Goal: Task Accomplishment & Management: Manage account settings

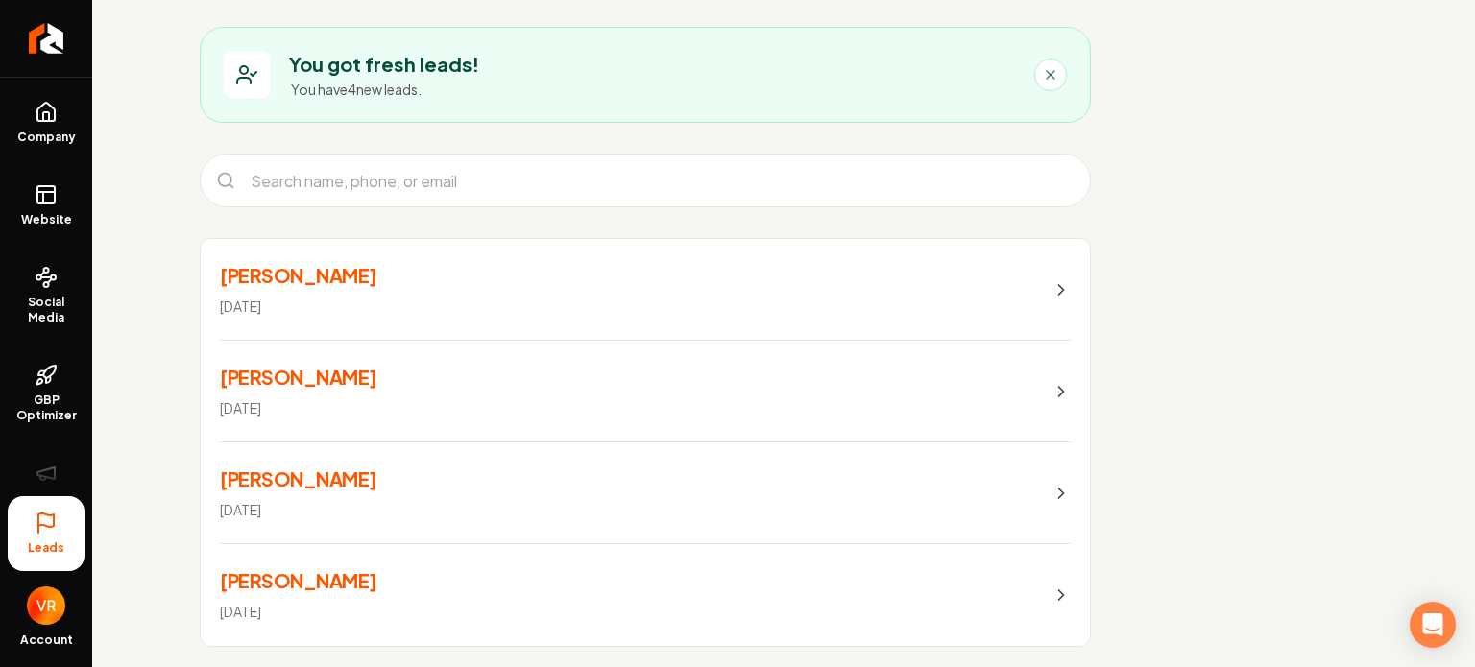
scroll to position [121, 0]
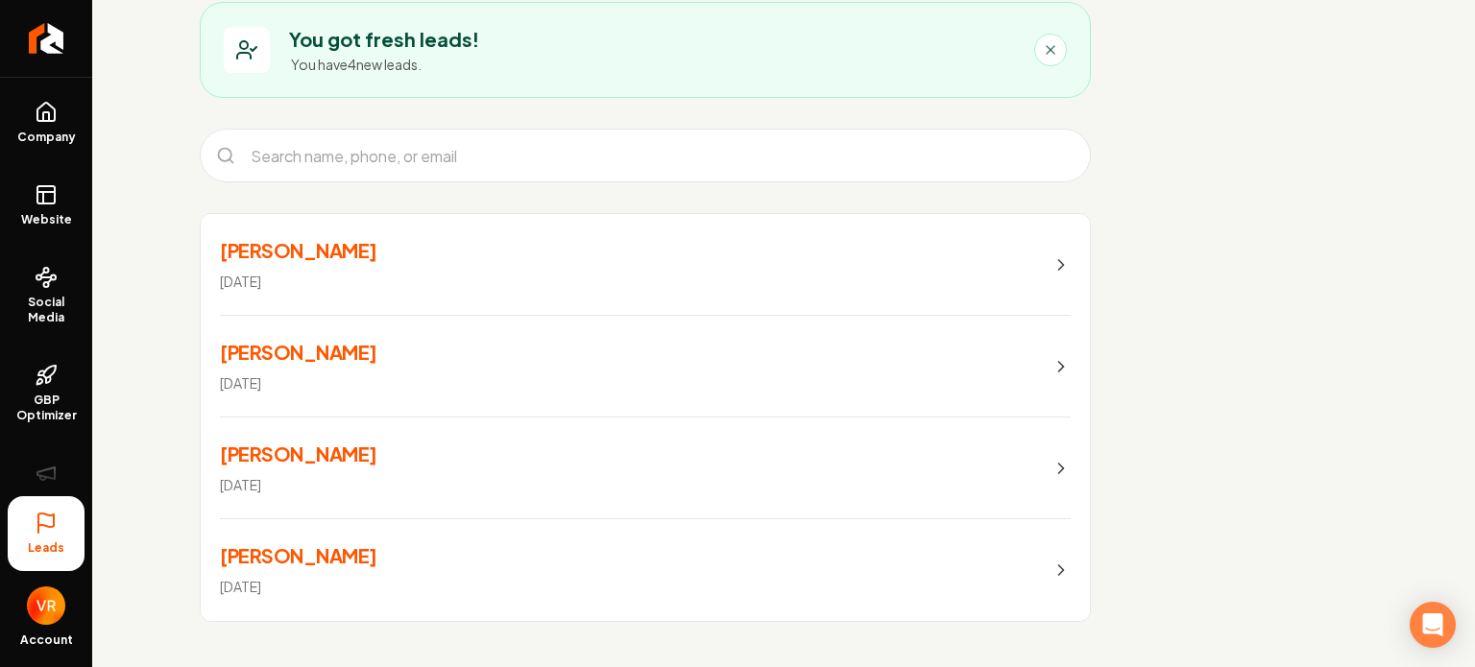
click at [1056, 264] on icon "Main content area" at bounding box center [1060, 264] width 19 height 19
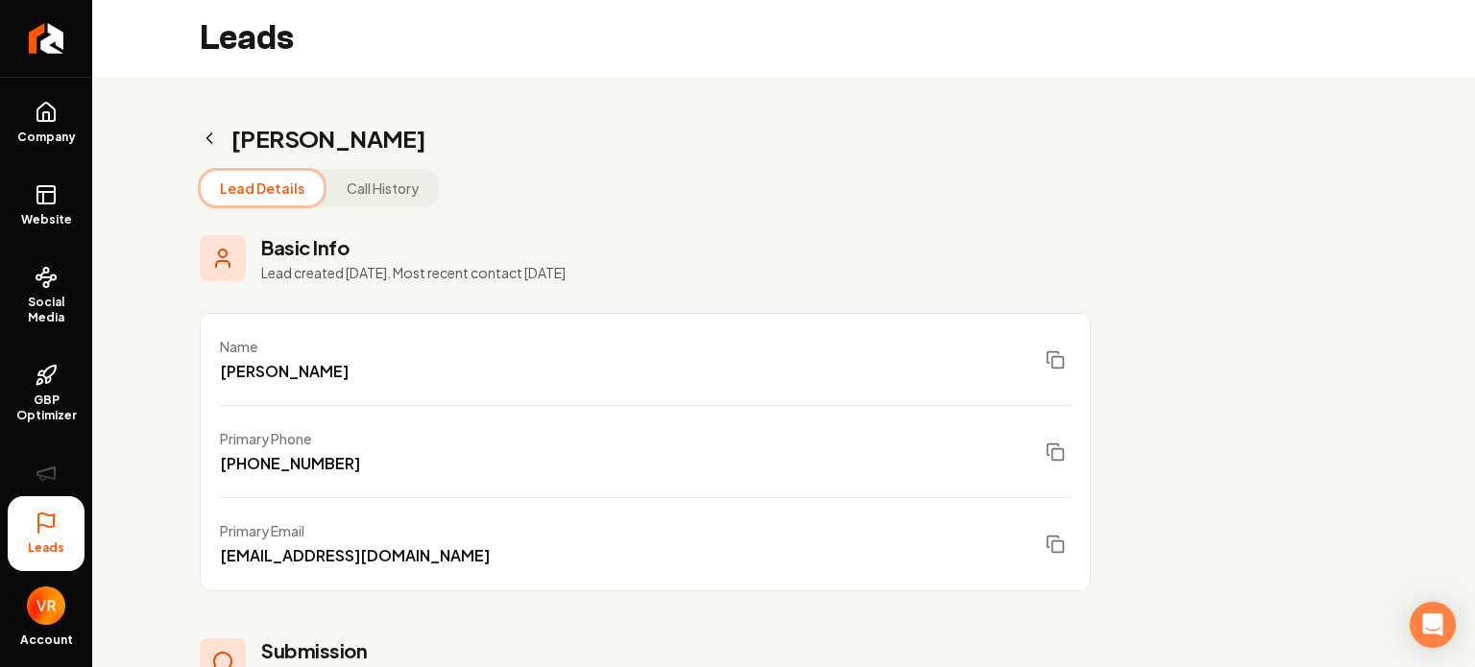
click at [212, 140] on icon "Main content area" at bounding box center [209, 138] width 19 height 19
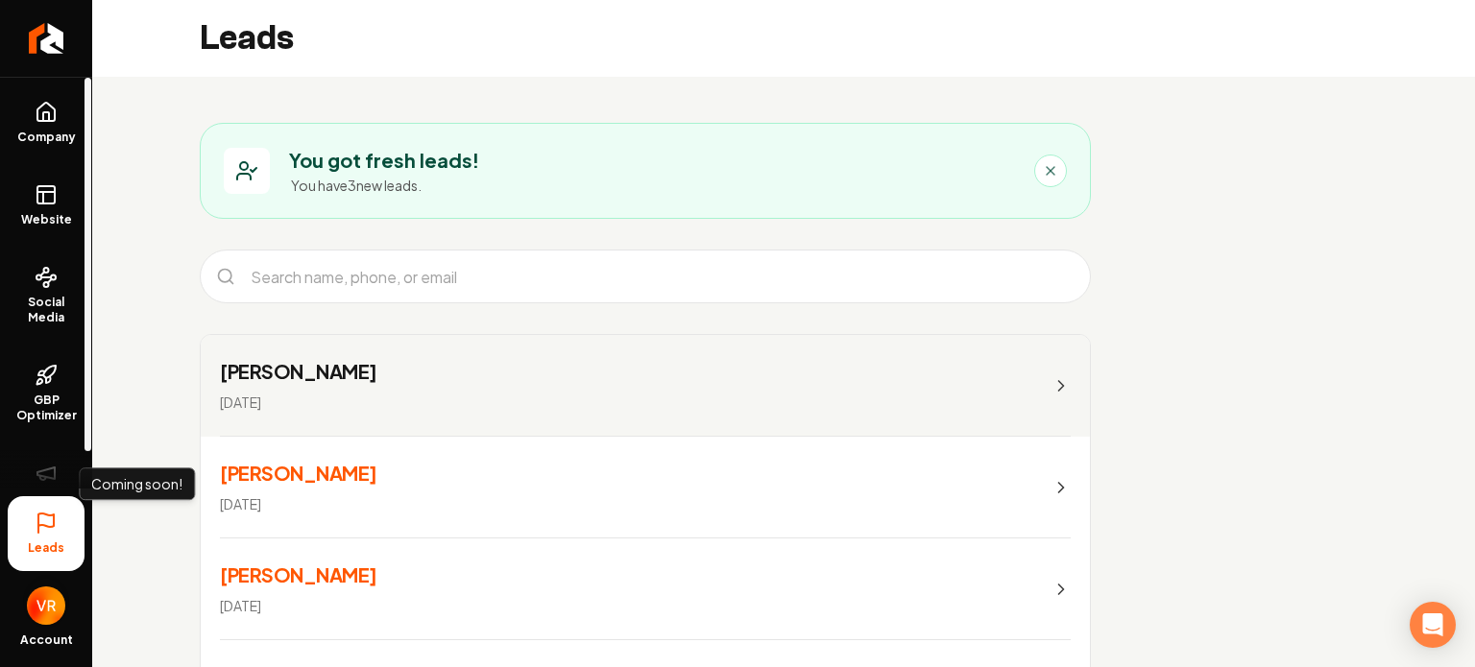
click at [43, 602] on img "Open user button" at bounding box center [46, 606] width 38 height 38
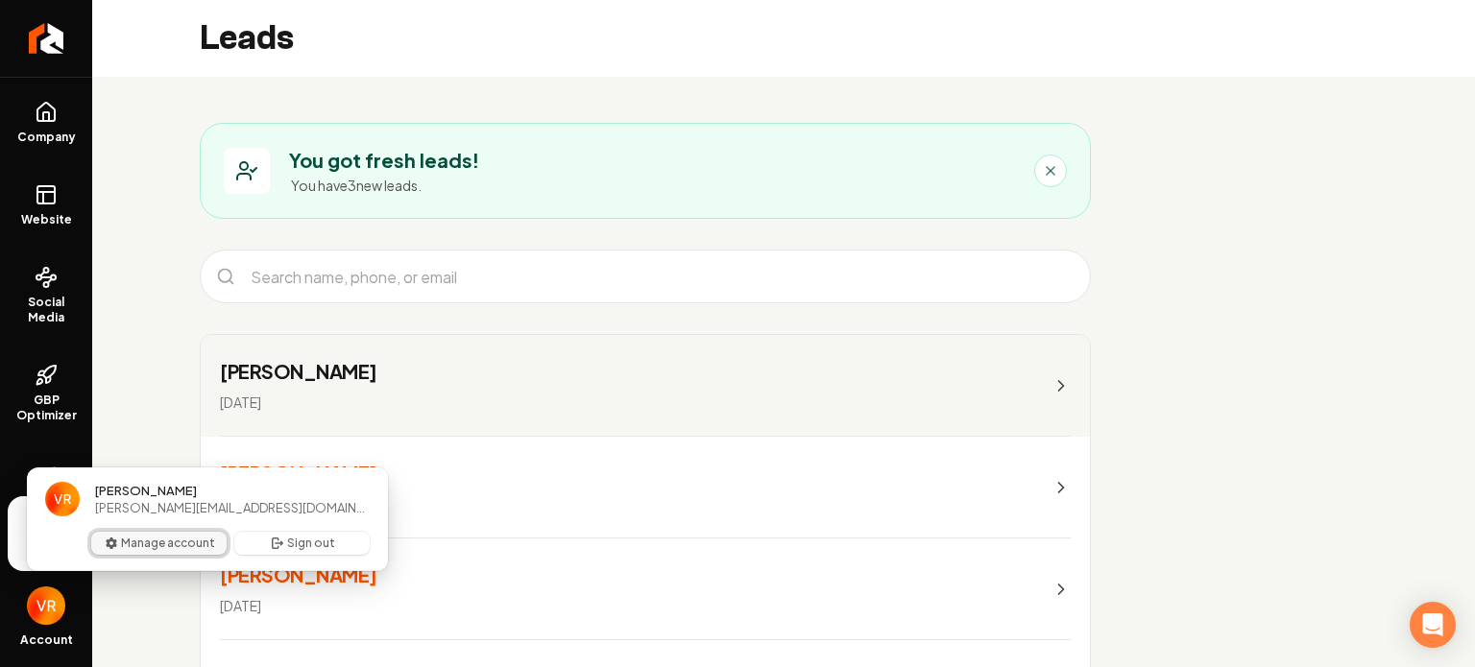
click at [161, 543] on button "Manage account" at bounding box center [158, 543] width 135 height 23
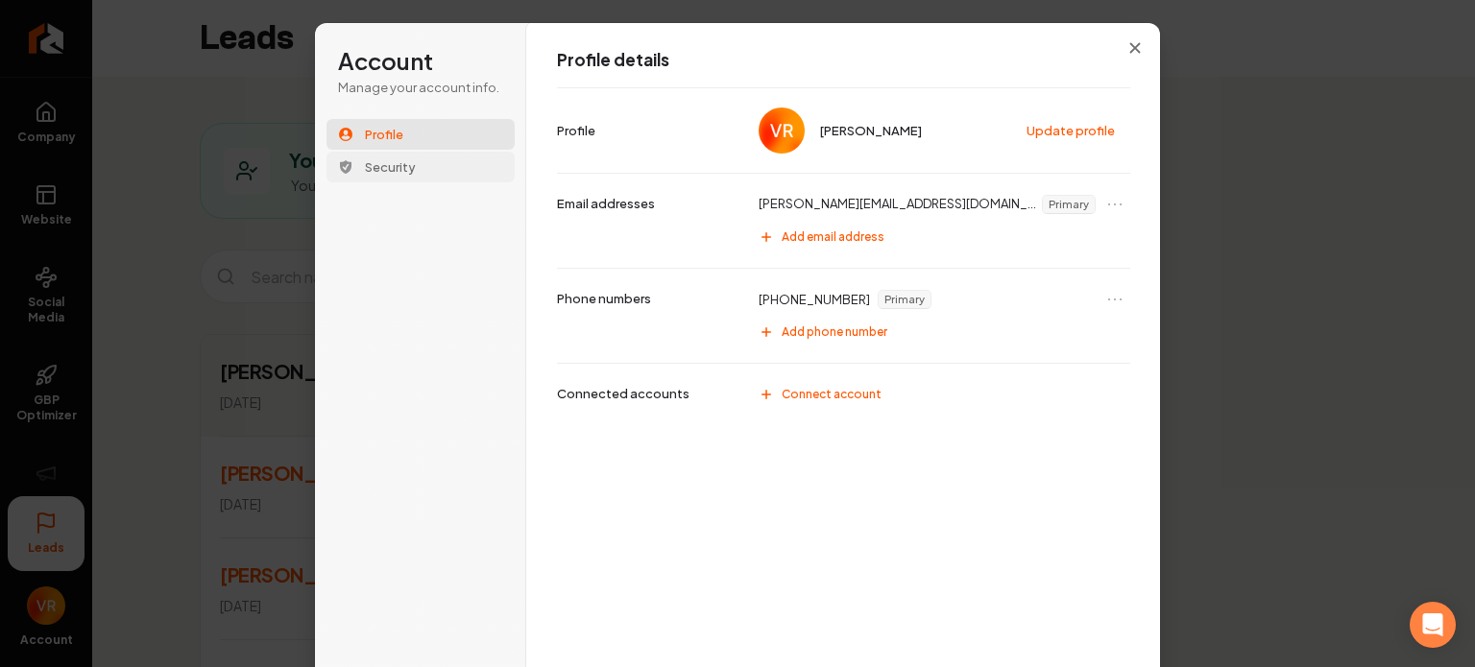
click at [357, 155] on button "Security" at bounding box center [420, 167] width 188 height 31
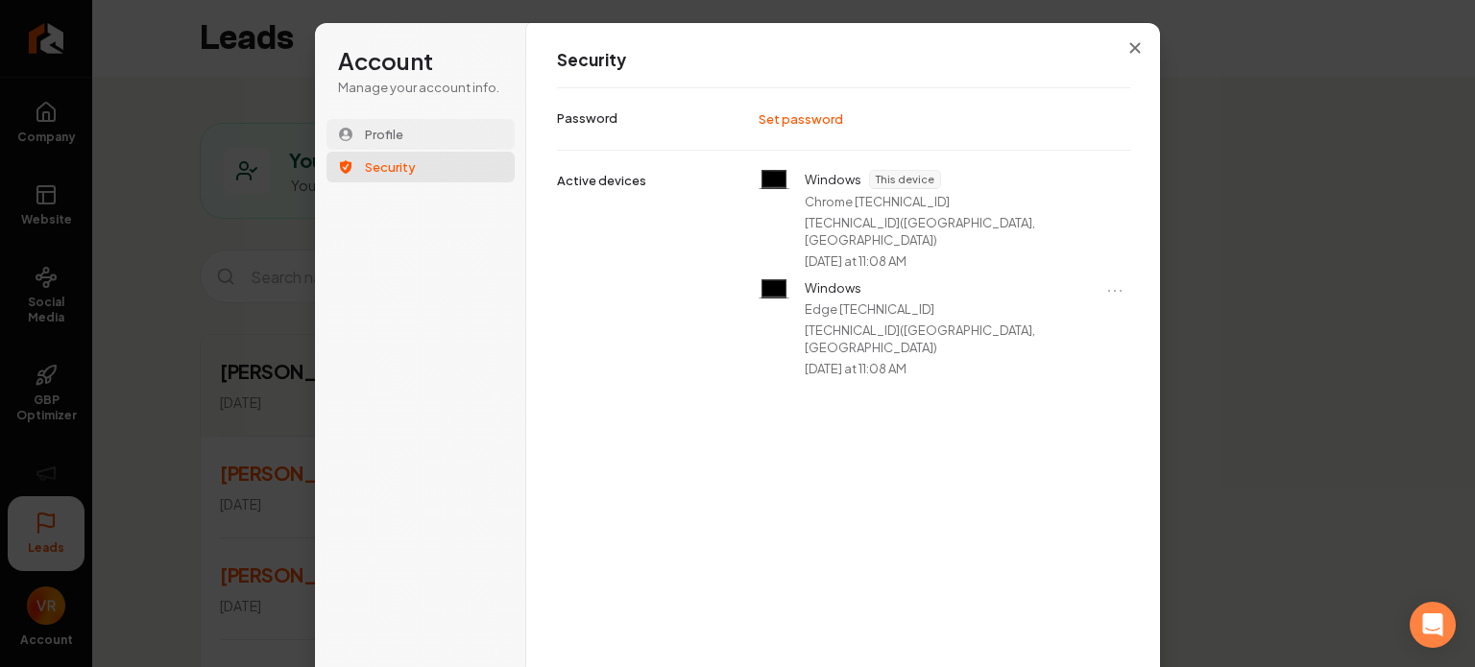
click at [416, 140] on button "Profile" at bounding box center [420, 134] width 188 height 31
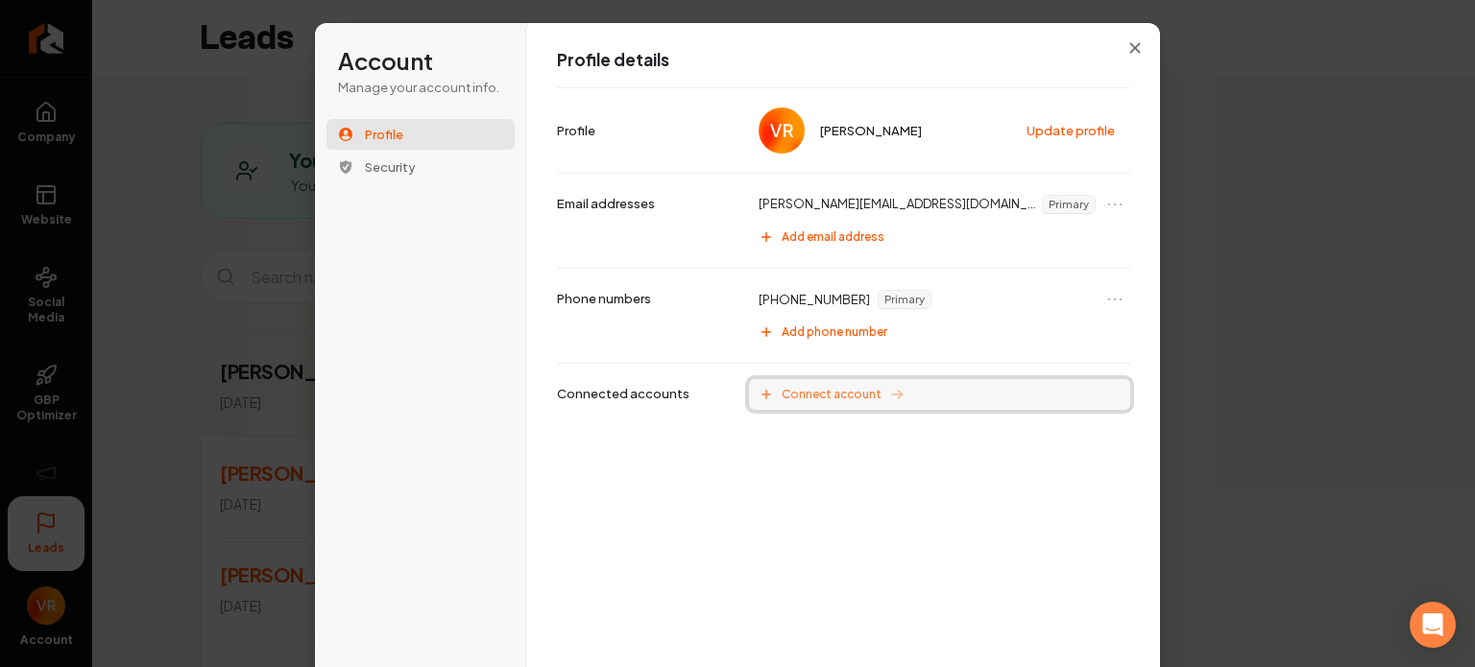
click at [810, 397] on span "Connect account" at bounding box center [832, 394] width 100 height 15
click at [1015, 297] on div "+1 (541) 345-0703 Primary" at bounding box center [939, 299] width 381 height 31
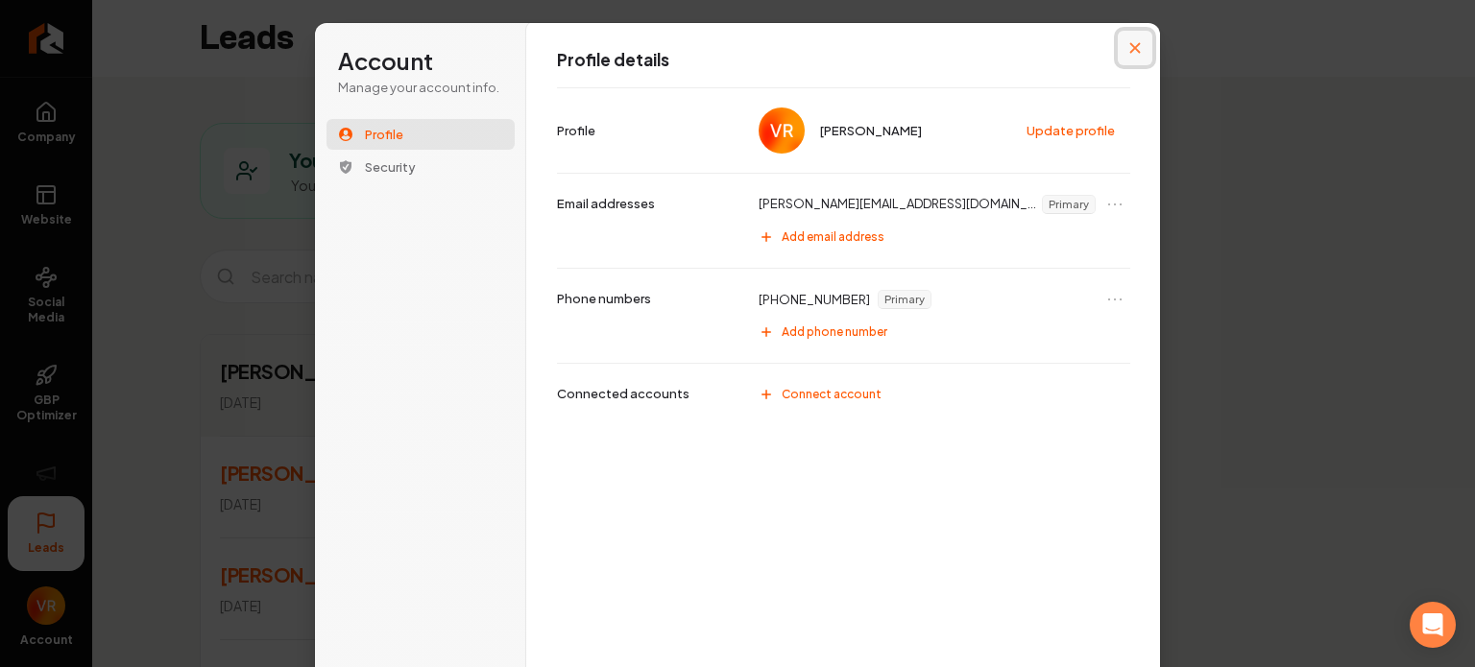
click at [1129, 46] on icon "Close modal" at bounding box center [1135, 48] width 12 height 12
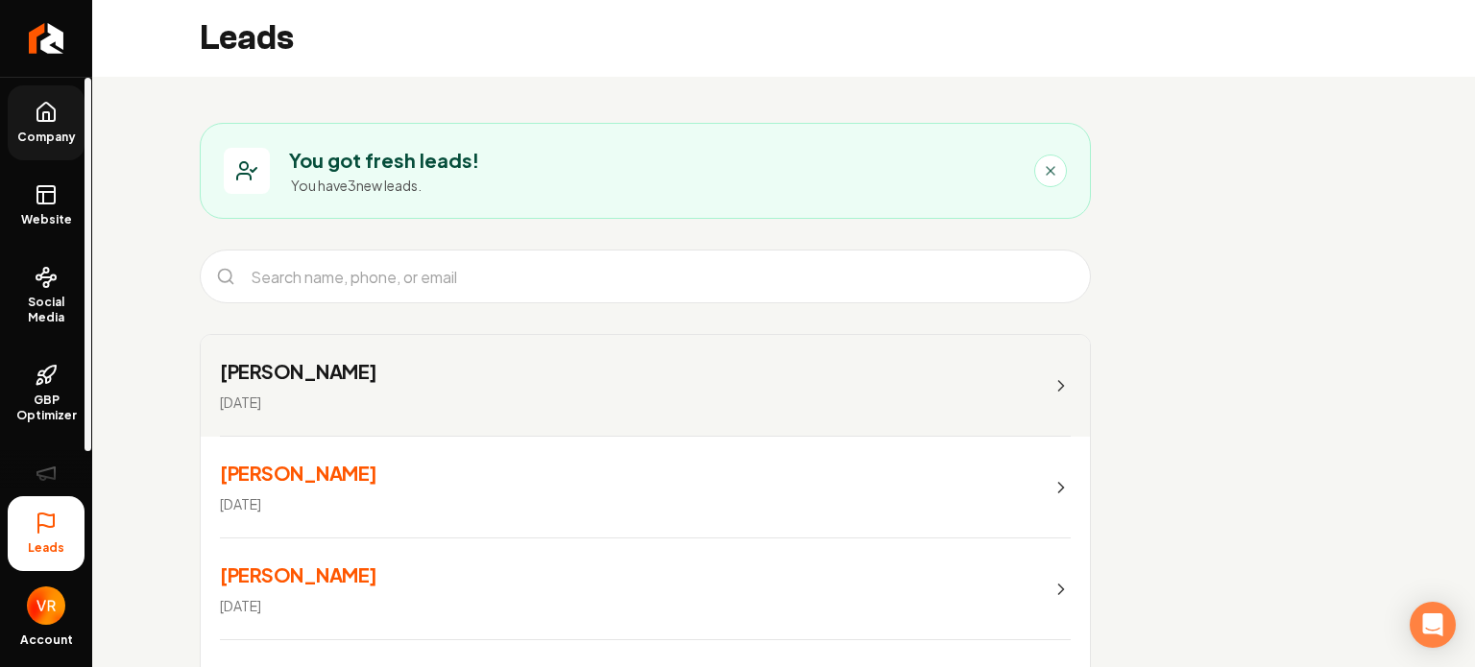
click at [43, 112] on icon at bounding box center [46, 116] width 6 height 9
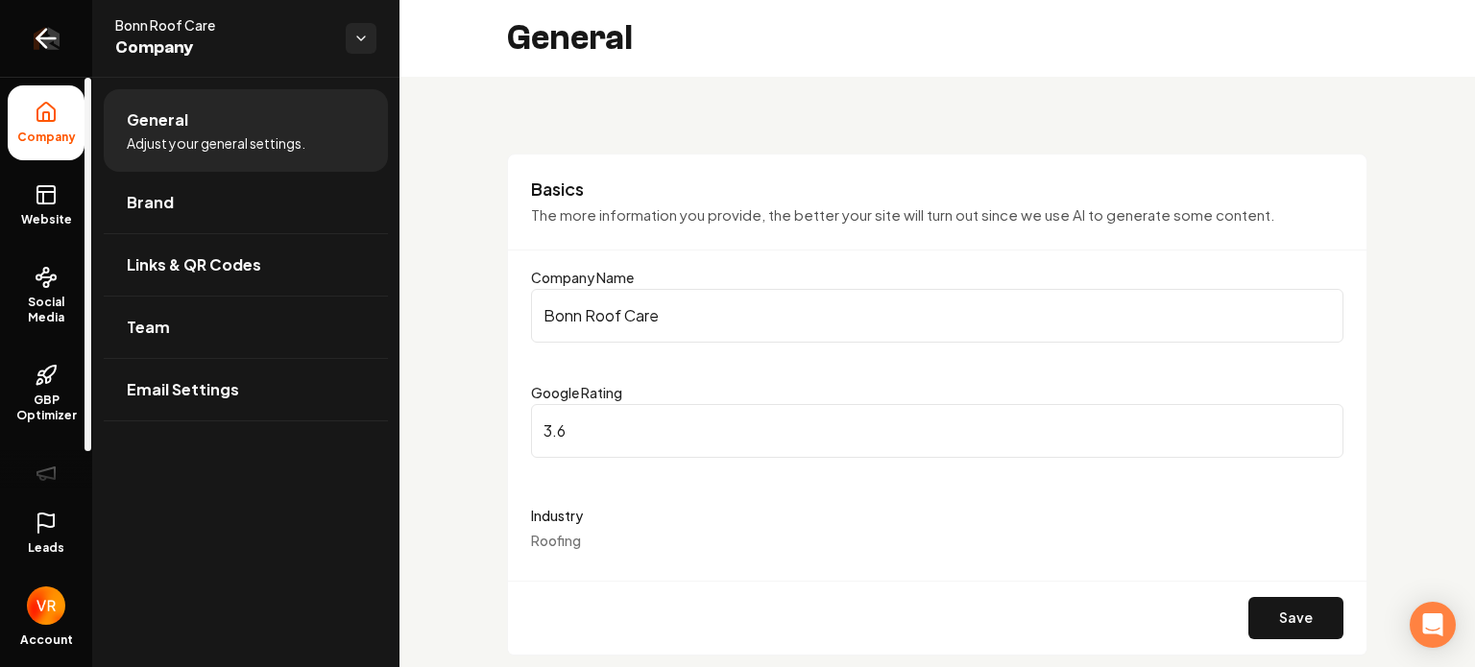
click at [53, 46] on icon "Return to dashboard" at bounding box center [46, 38] width 31 height 31
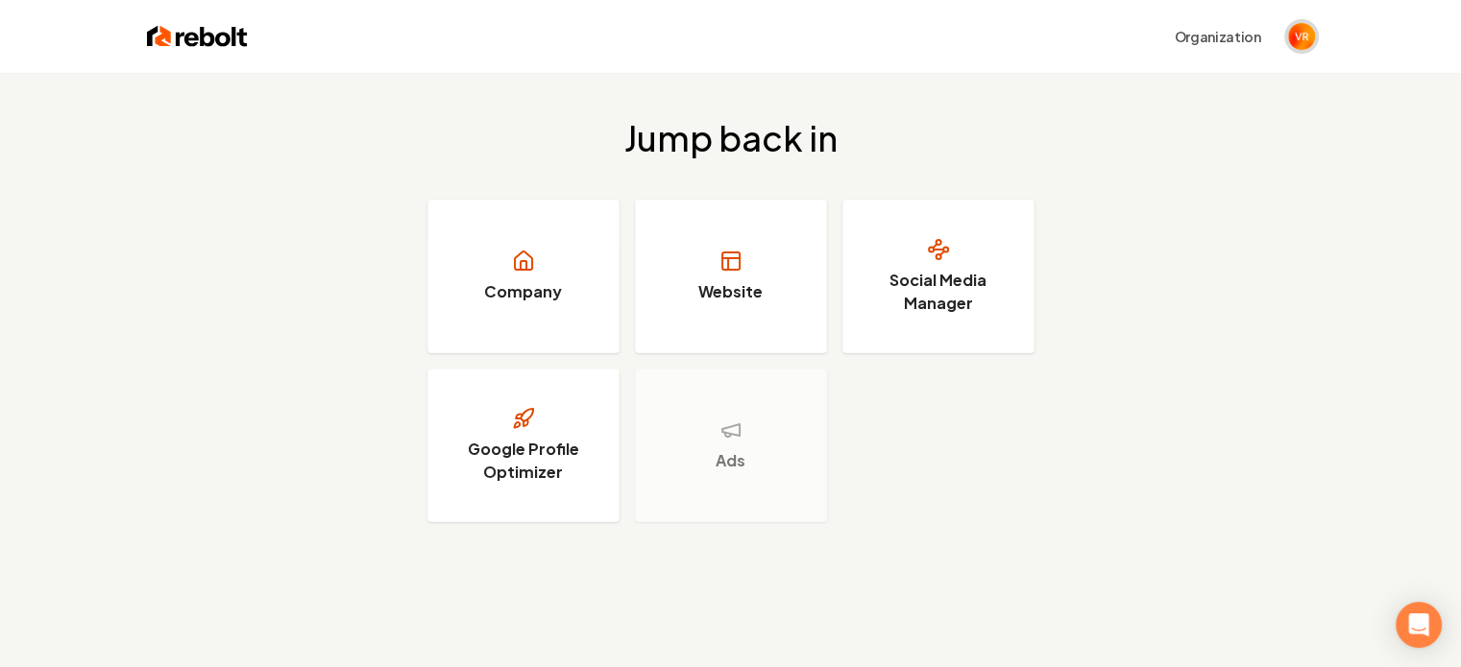
click at [1292, 37] on img "Open user button" at bounding box center [1301, 36] width 27 height 27
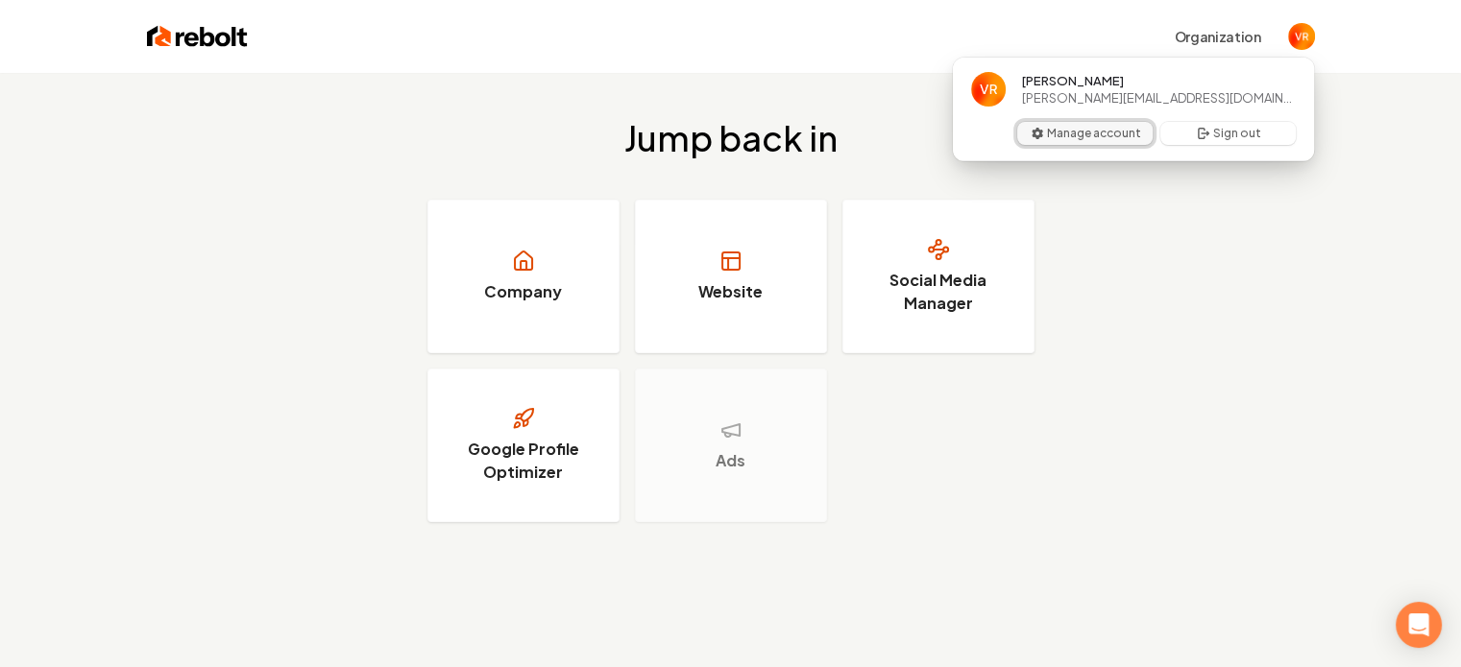
click at [1137, 134] on button "Manage account" at bounding box center [1084, 133] width 135 height 23
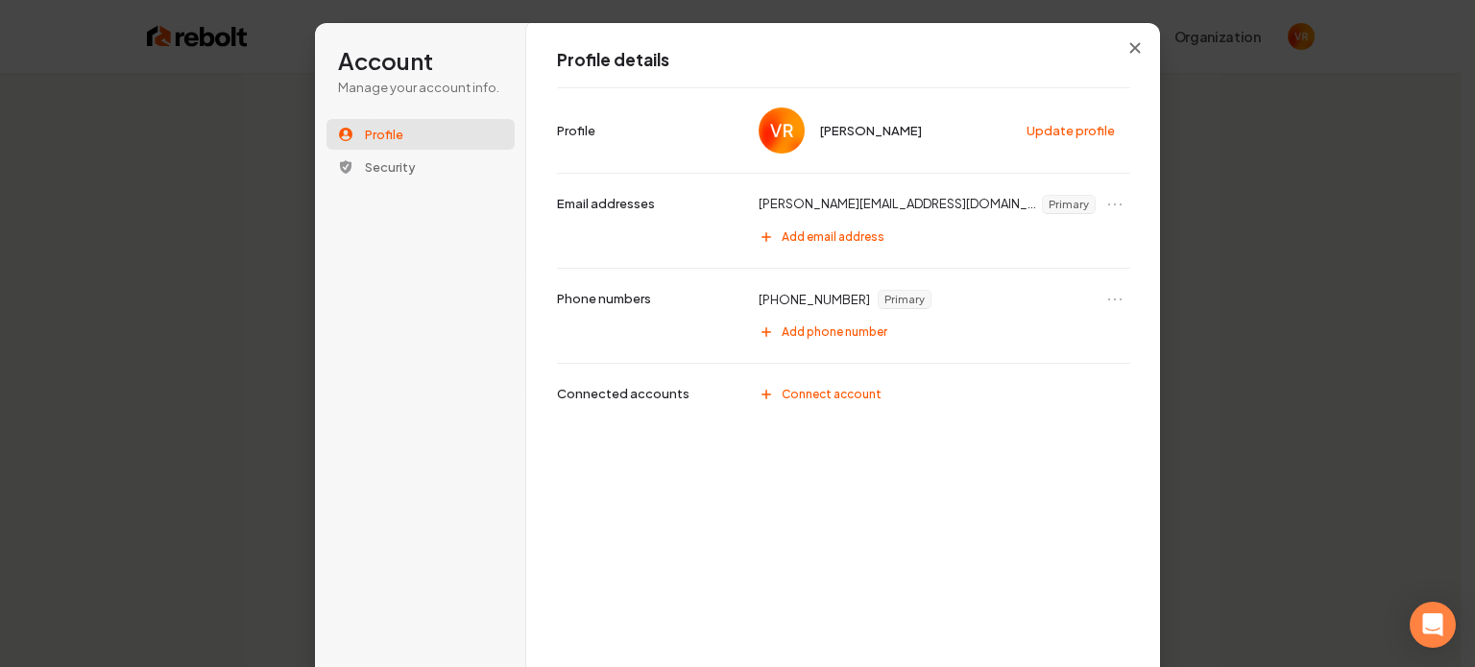
drag, startPoint x: 1124, startPoint y: 51, endPoint x: 1108, endPoint y: 58, distance: 16.8
click at [1129, 51] on icon "Close modal" at bounding box center [1135, 48] width 12 height 12
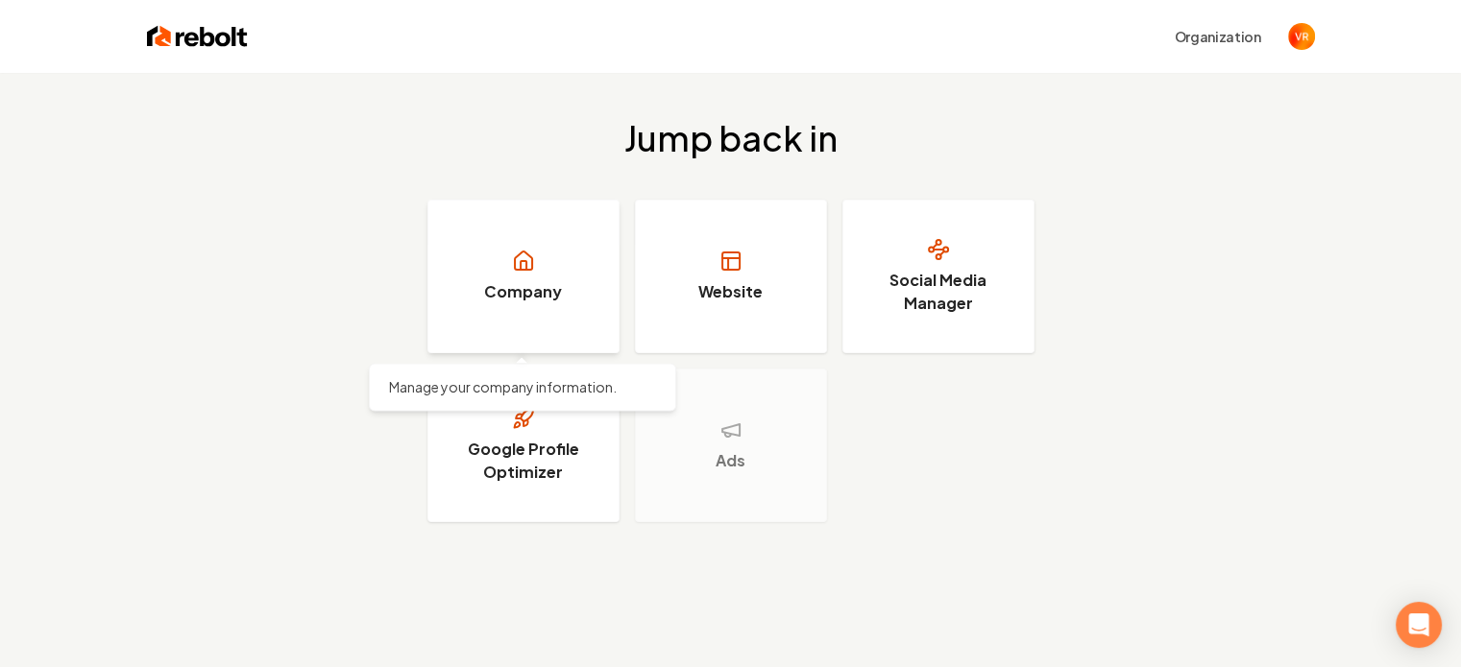
click at [537, 301] on h3 "Company" at bounding box center [523, 291] width 78 height 23
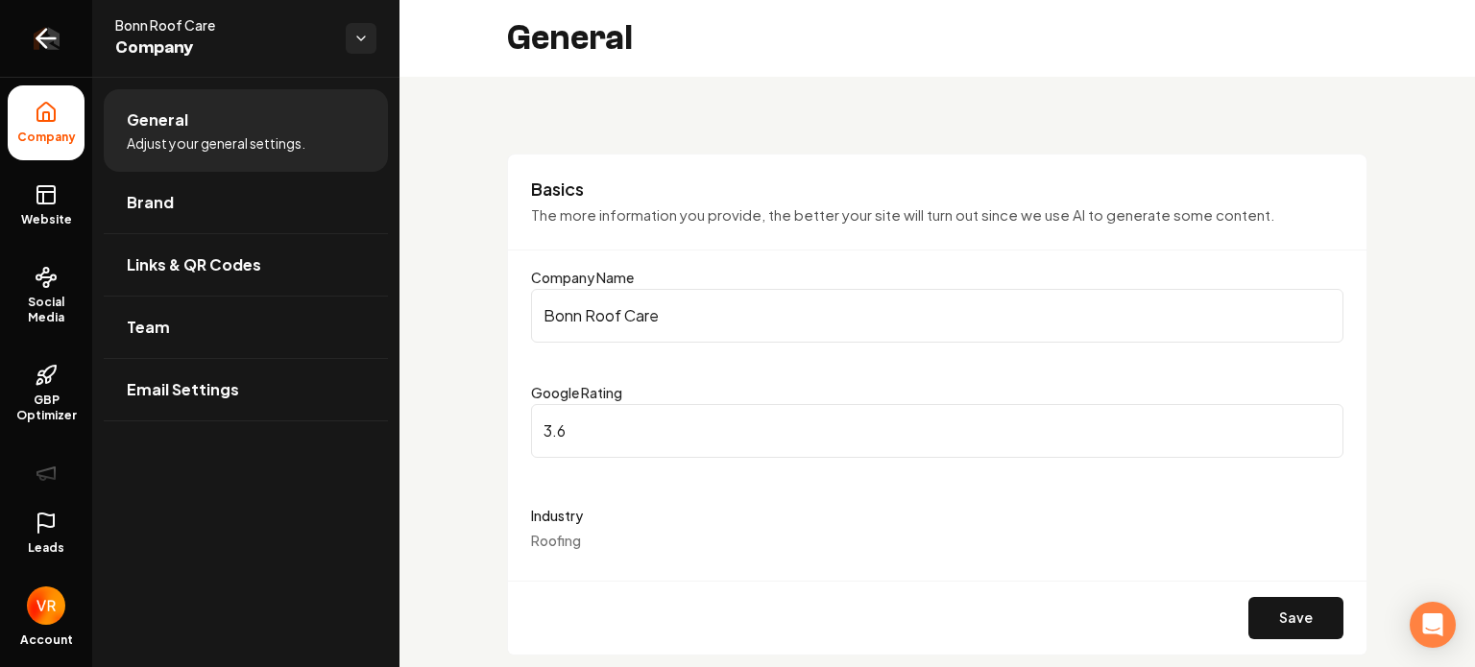
click at [41, 41] on icon "Return to dashboard" at bounding box center [41, 39] width 9 height 18
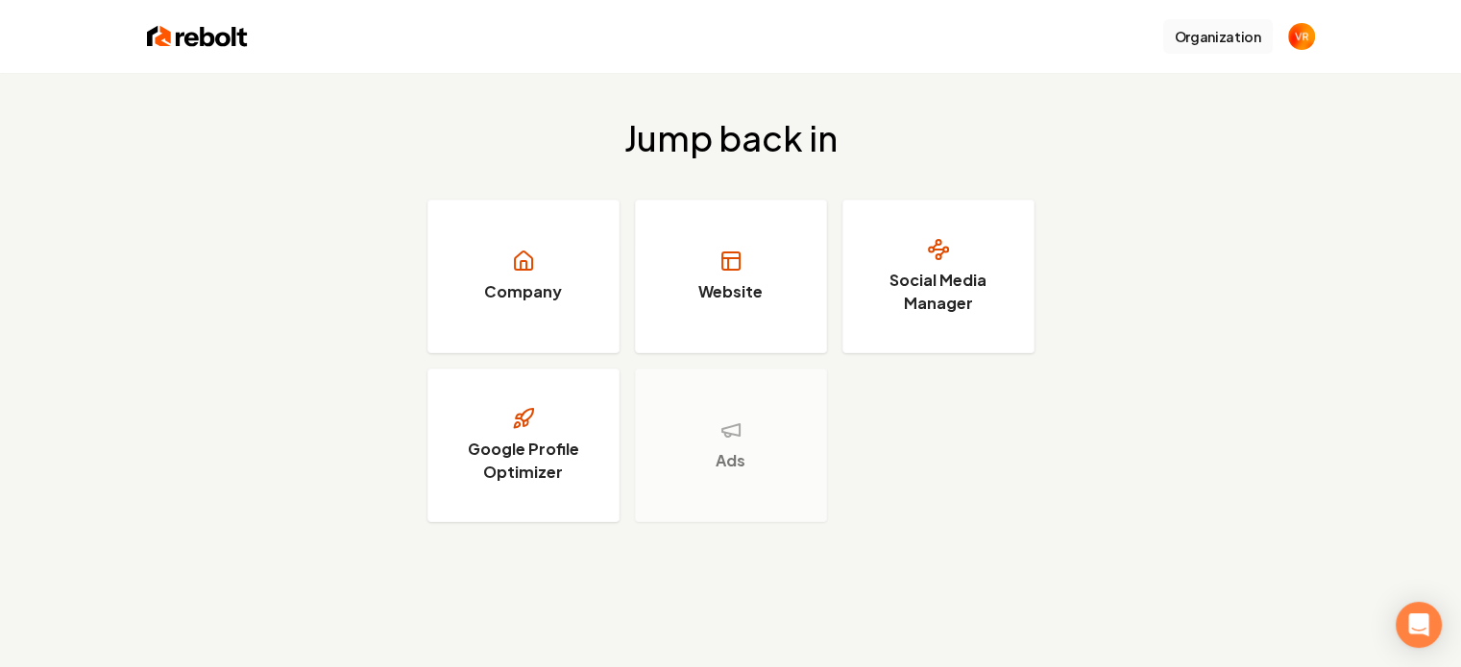
click at [1218, 36] on button "Organization" at bounding box center [1217, 36] width 109 height 35
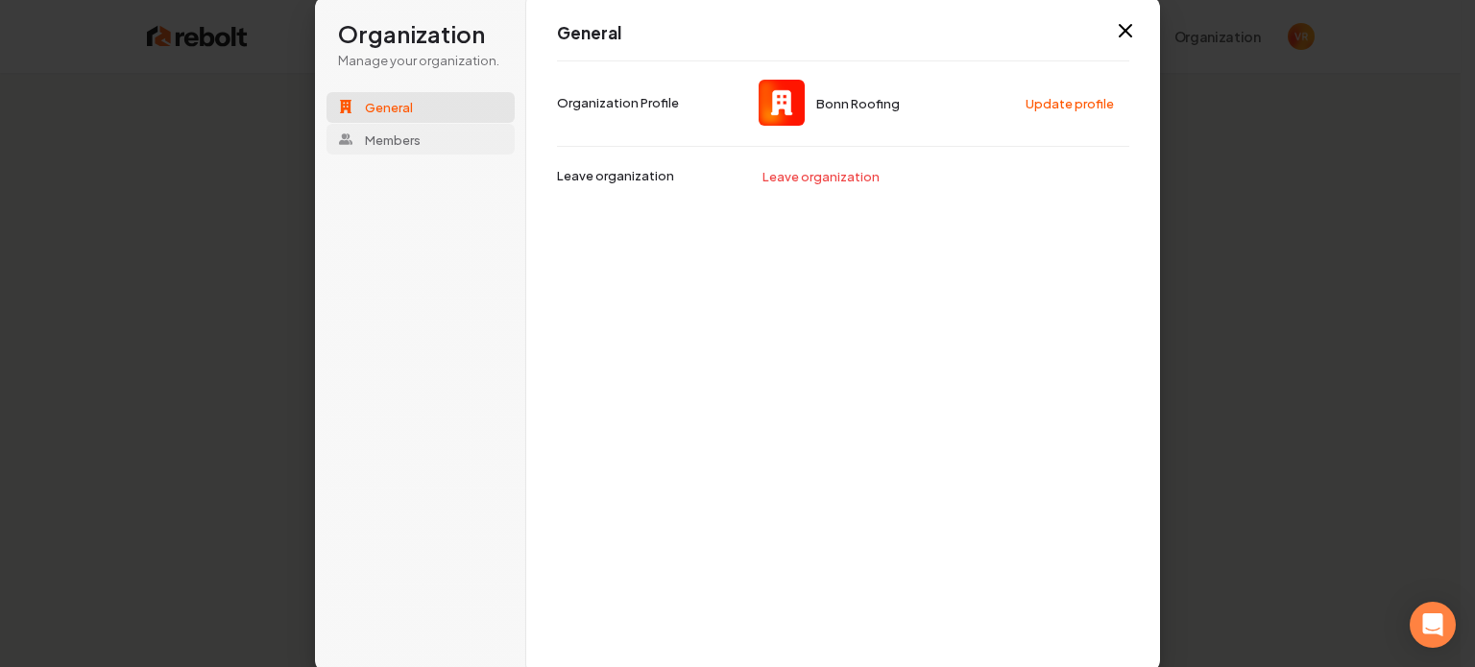
click at [389, 138] on span "Members" at bounding box center [393, 139] width 56 height 17
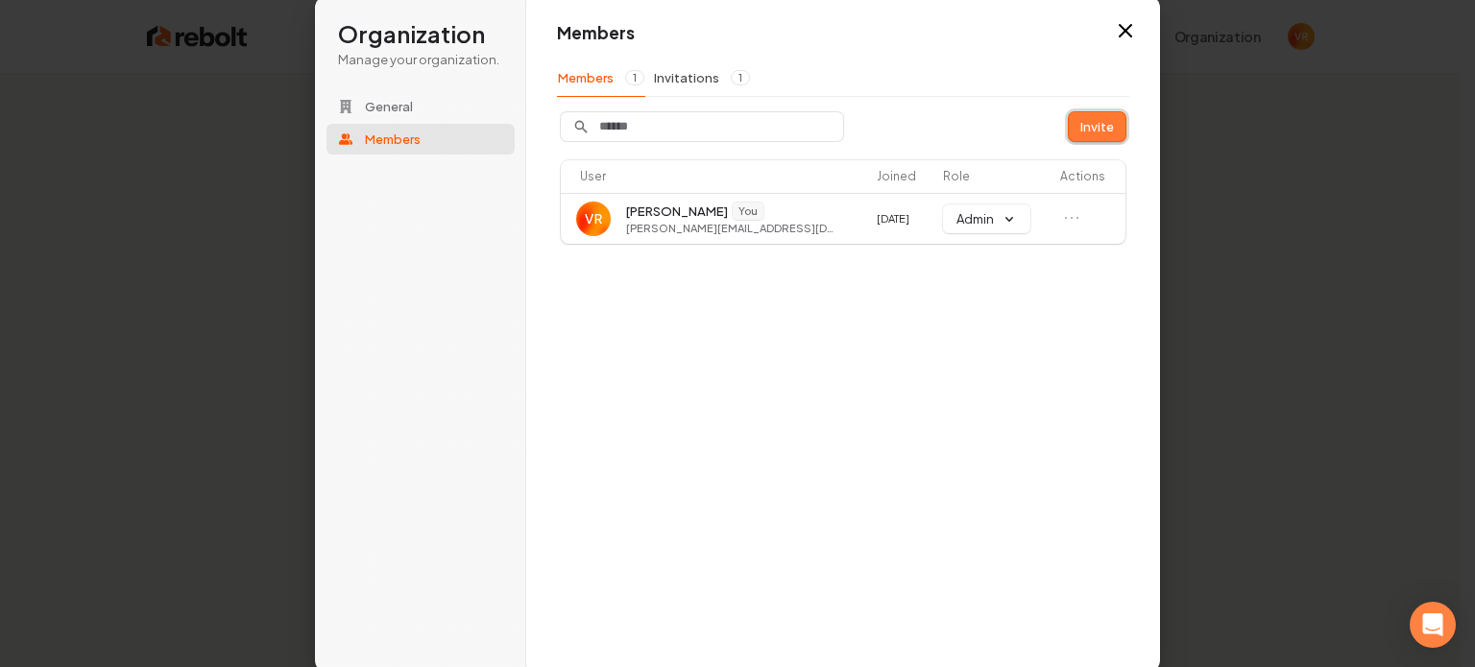
click at [1097, 125] on button "Invite" at bounding box center [1097, 126] width 57 height 29
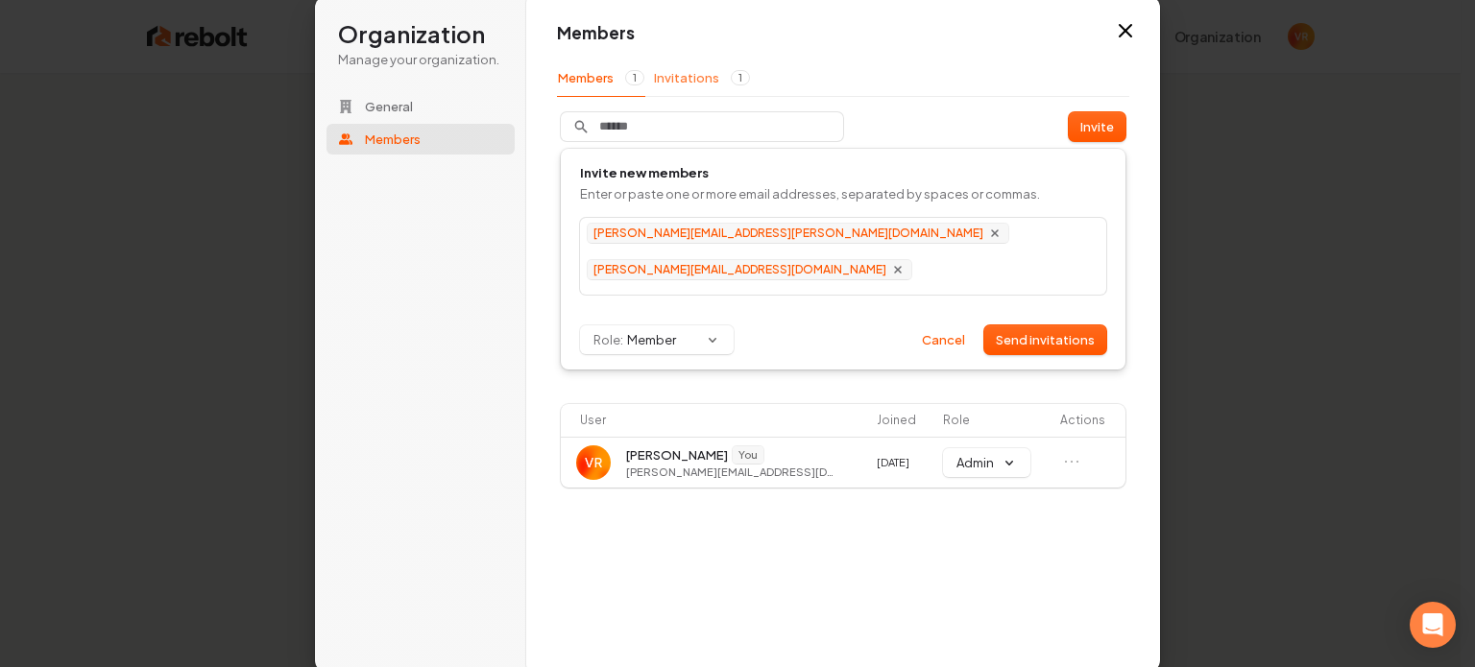
click at [699, 74] on button "Invitations 1" at bounding box center [702, 78] width 98 height 36
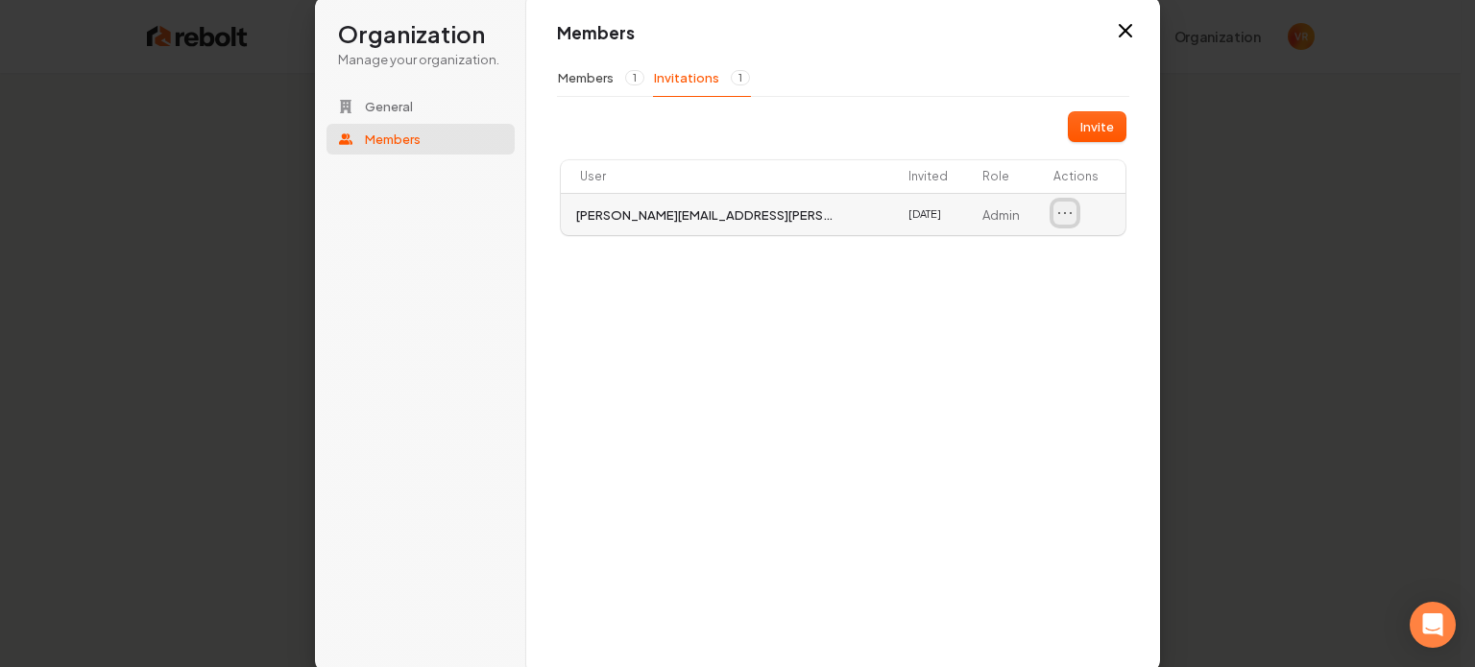
click at [1060, 213] on icon "Open menu" at bounding box center [1065, 213] width 12 height 0
click at [1045, 243] on div "Members Members 1 Invitations 1 Invite User Invited Role Actions bruce.sackett@…" at bounding box center [843, 334] width 634 height 678
click at [1069, 214] on icon "Open menu" at bounding box center [1064, 213] width 19 height 19
click at [1024, 246] on div "Members Members 1 Invitations 1 Invite User Invited Role Actions bruce.sackett@…" at bounding box center [843, 334] width 634 height 678
click at [599, 72] on button "Members 1" at bounding box center [601, 78] width 88 height 36
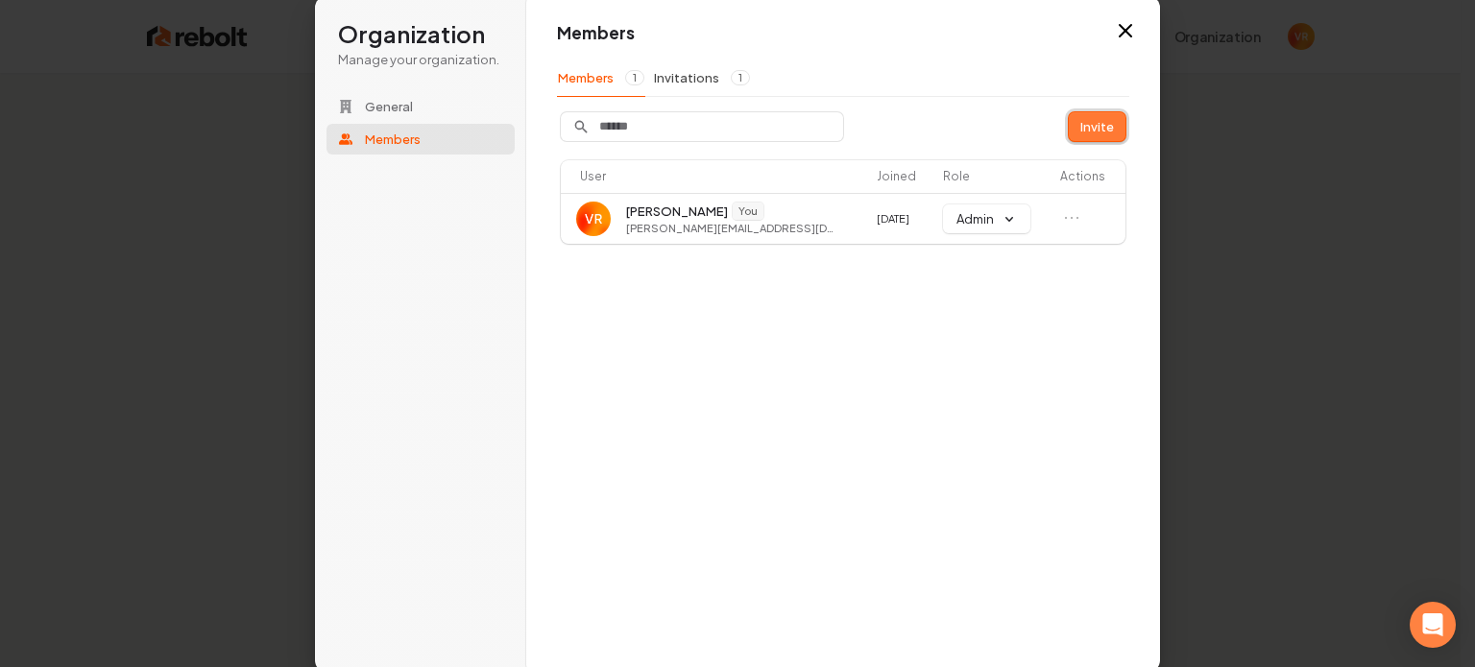
click at [1101, 128] on button "Invite" at bounding box center [1097, 126] width 57 height 29
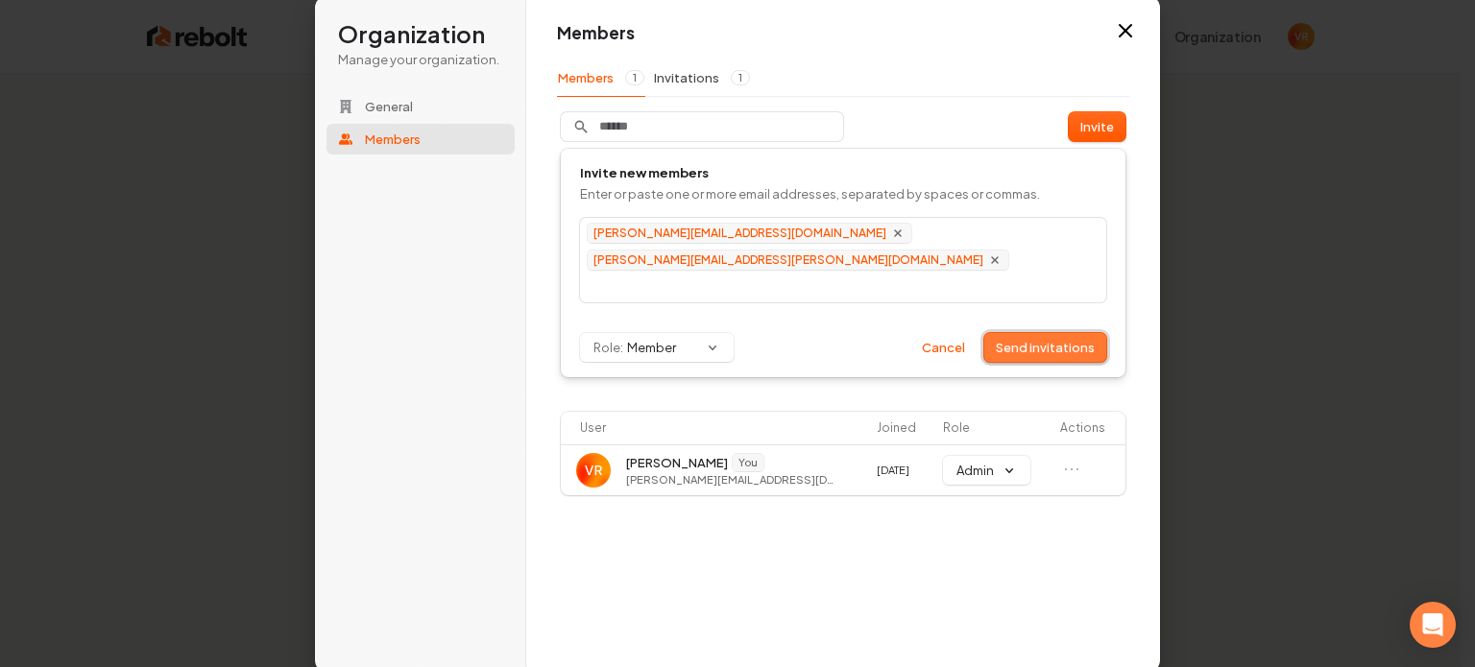
click at [1043, 349] on button "Send invitations" at bounding box center [1045, 347] width 122 height 29
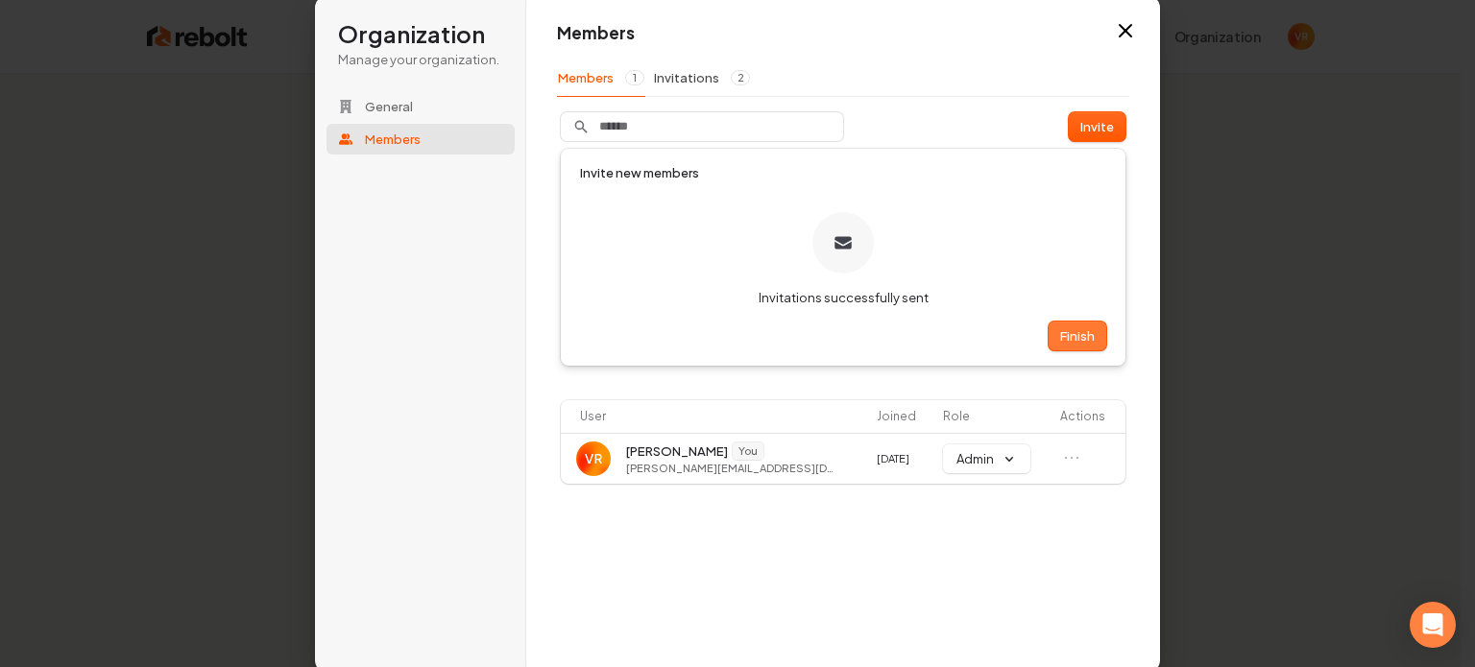
click at [1088, 340] on button "Finish" at bounding box center [1078, 336] width 58 height 29
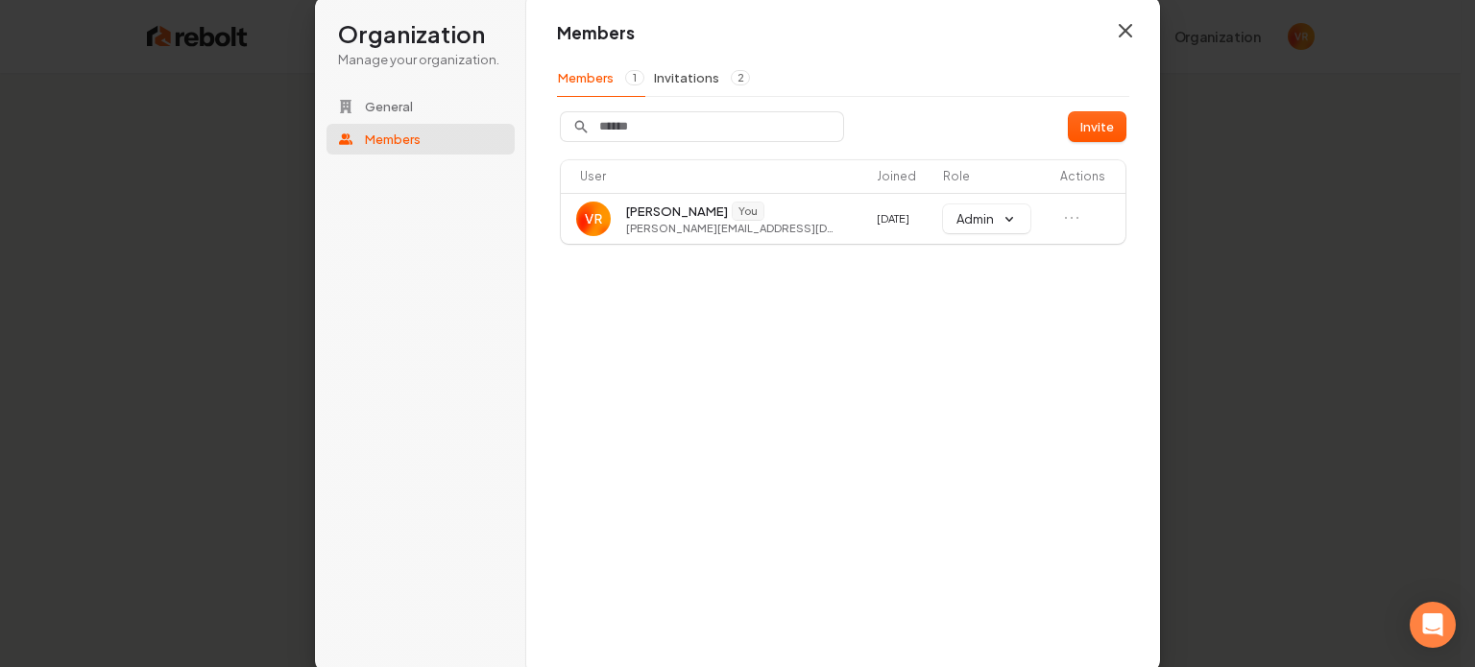
click at [1129, 26] on icon "button" at bounding box center [1126, 31] width 12 height 12
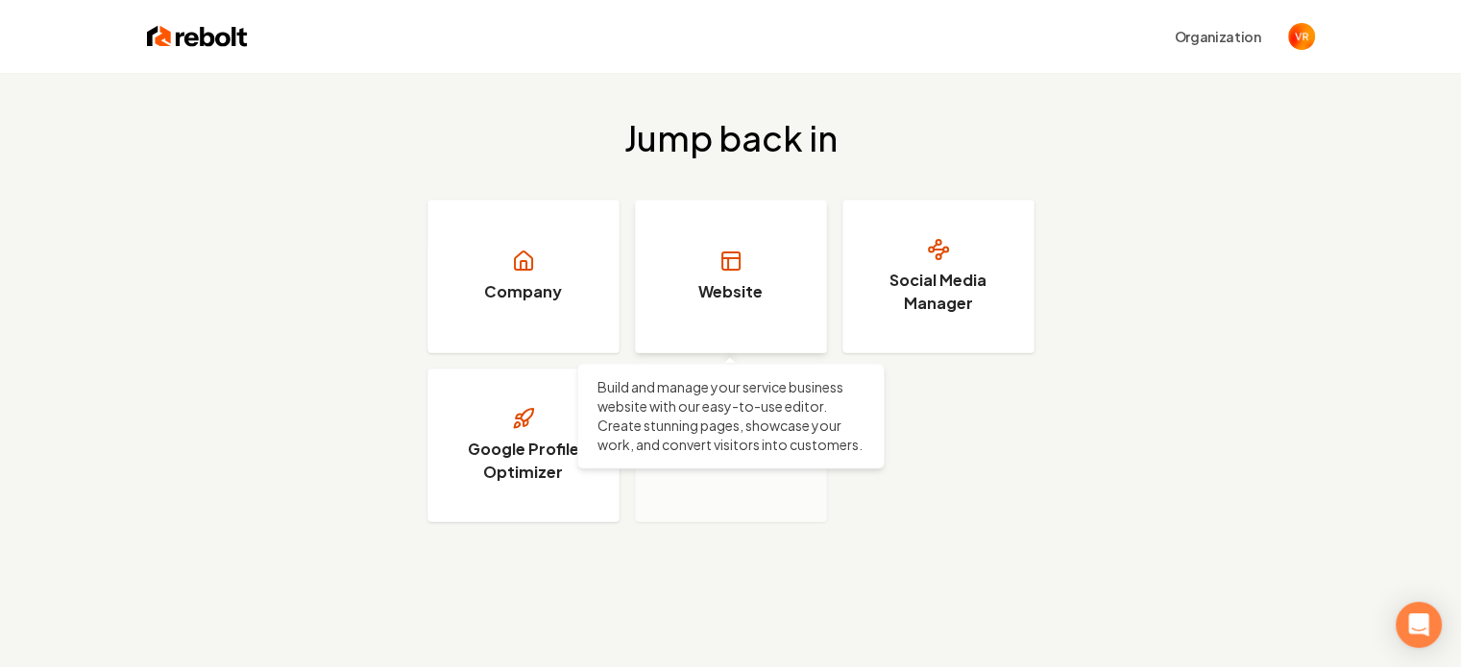
click at [762, 291] on link "Website" at bounding box center [731, 277] width 192 height 154
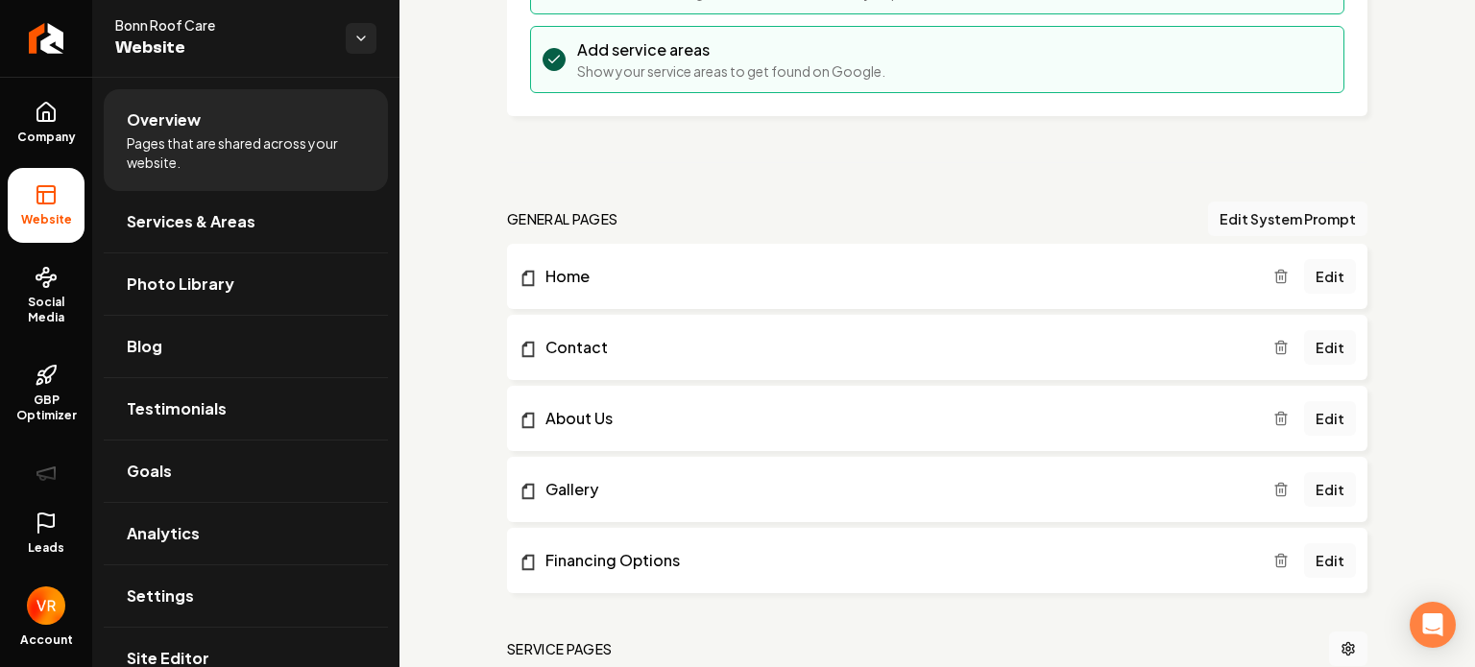
scroll to position [384, 0]
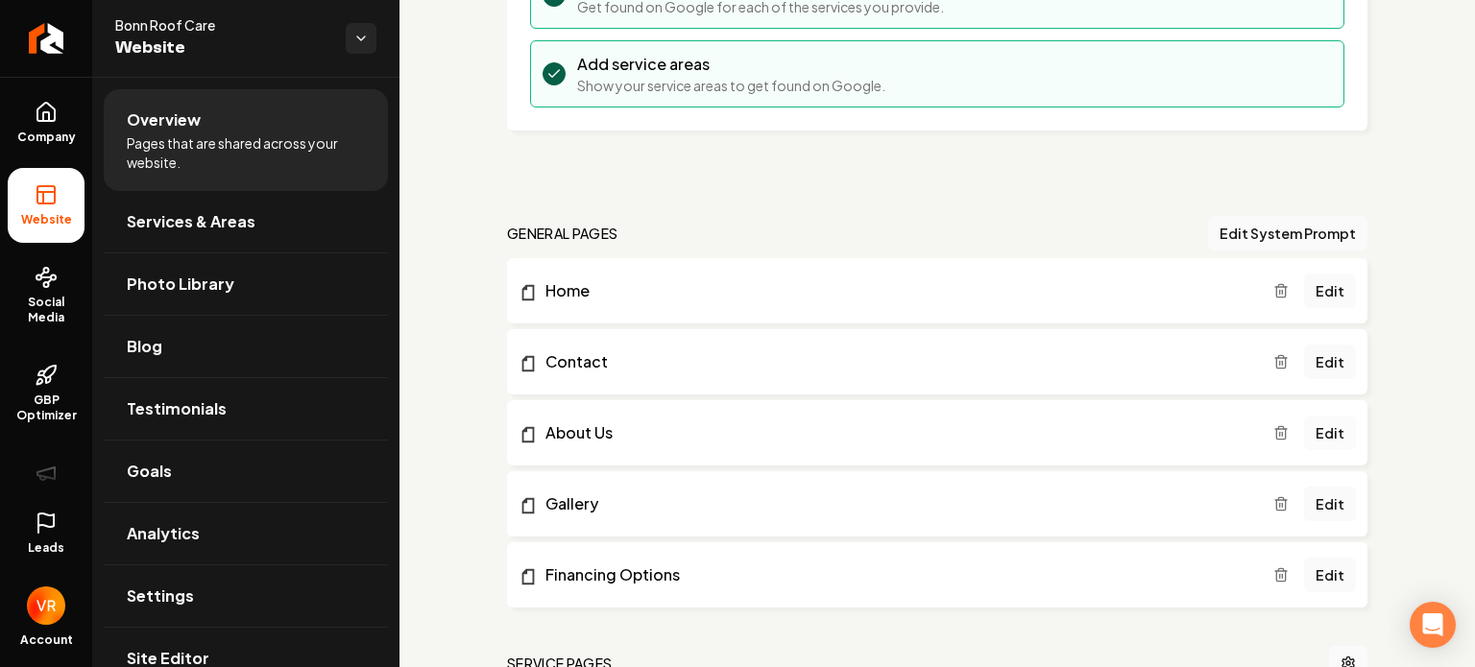
click at [1310, 431] on link "Edit" at bounding box center [1330, 433] width 52 height 35
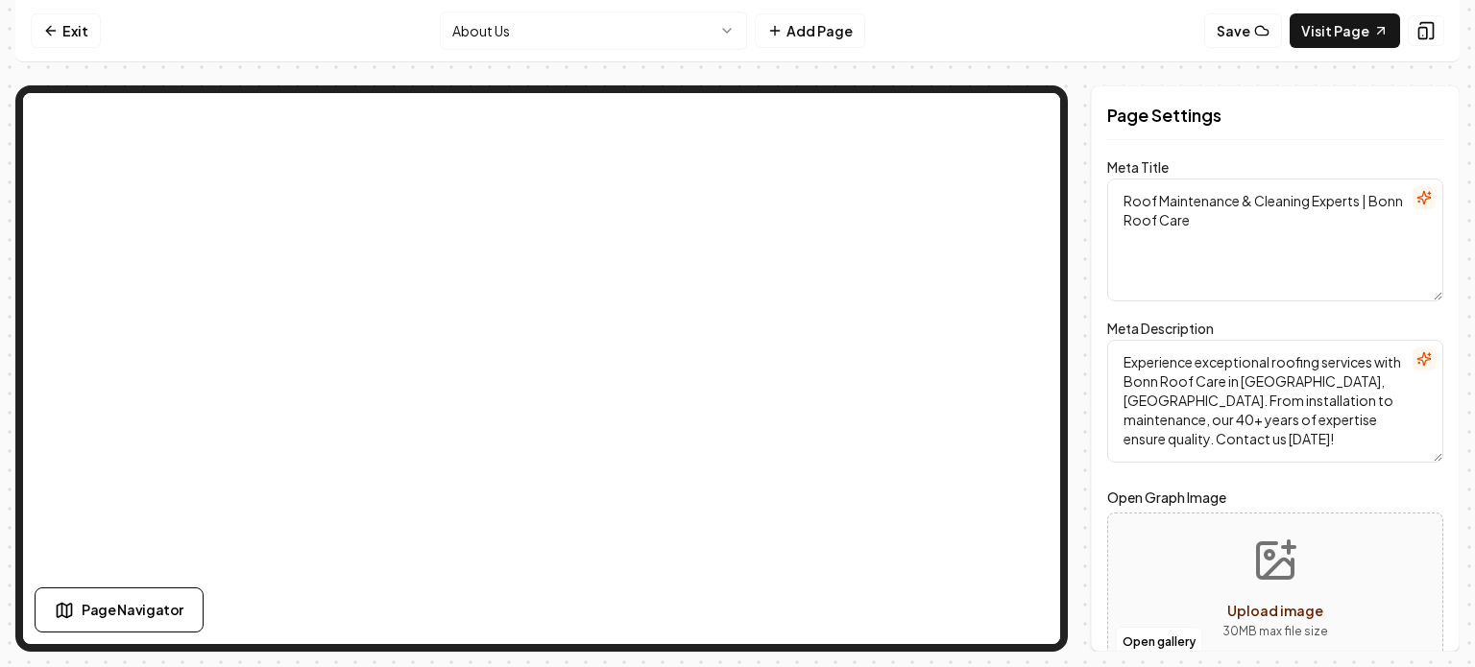
click at [542, 26] on html "Computer Required This feature is only available on a computer. Please switch t…" at bounding box center [737, 333] width 1475 height 667
